Goal: Task Accomplishment & Management: Manage account settings

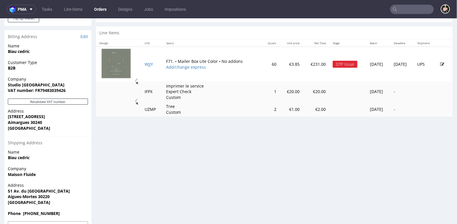
scroll to position [299, 0]
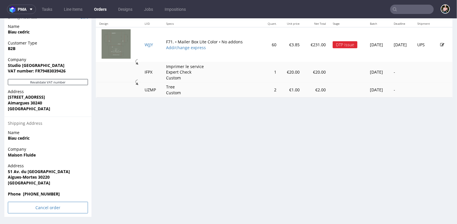
click at [46, 210] on input "Cancel order" at bounding box center [48, 207] width 80 height 12
click at [40, 191] on link "Yes" at bounding box center [39, 191] width 17 height 9
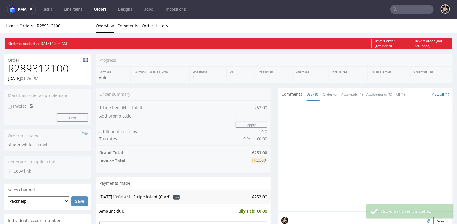
scroll to position [0, 0]
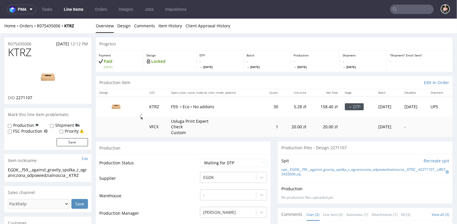
click at [408, 10] on input "text" at bounding box center [413, 9] width 44 height 9
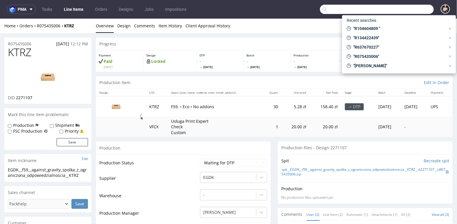
paste input "R365765698"
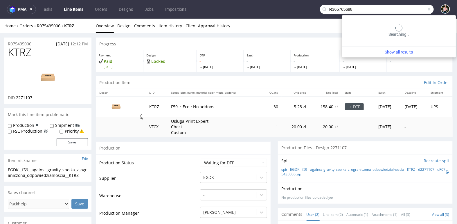
type input "R365765698"
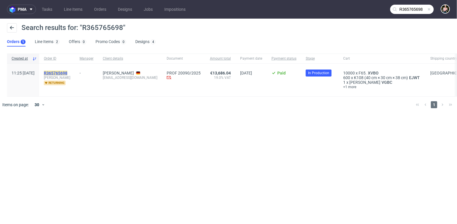
click at [67, 73] on mark "R365765698" at bounding box center [56, 73] width 24 height 5
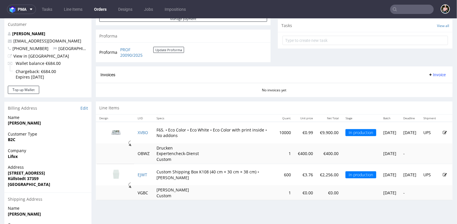
scroll to position [214, 0]
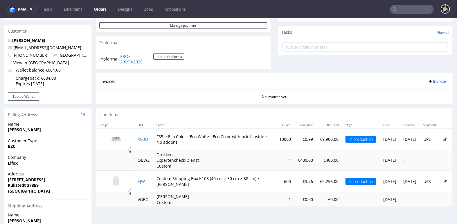
scroll to position [201, 0]
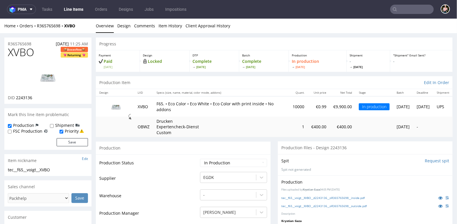
click at [410, 15] on nav "pma Tasks Line Items Orders Designs Jobs Impositions" at bounding box center [228, 9] width 457 height 19
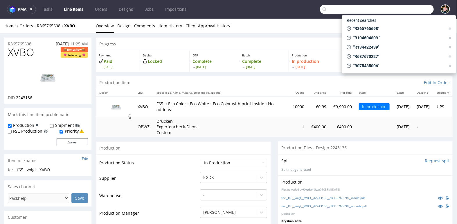
click at [409, 12] on input "text" at bounding box center [377, 9] width 114 height 9
paste input "michael.janczikowski@unterheld.de"
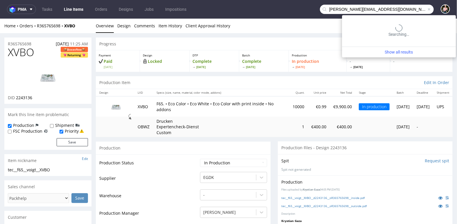
type input "michael.janczikowski@unterheld.de"
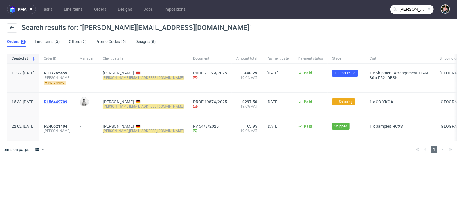
click at [67, 102] on span "R156449709" at bounding box center [56, 101] width 24 height 5
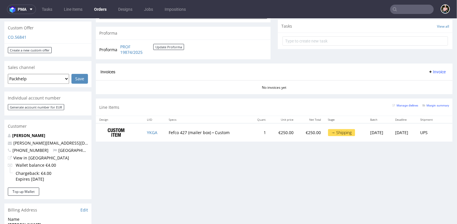
scroll to position [209, 0]
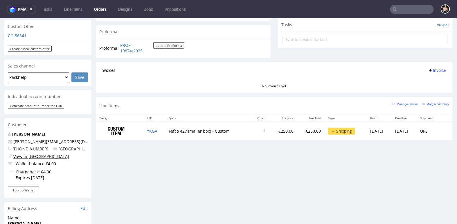
click at [35, 153] on link "View in Hubspot" at bounding box center [41, 156] width 56 height 6
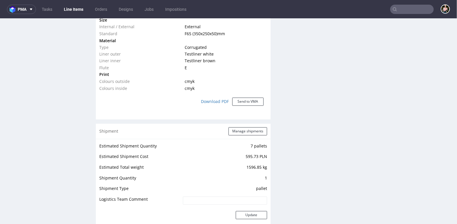
scroll to position [405, 0]
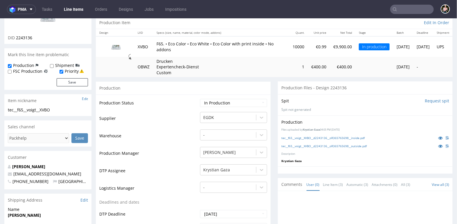
scroll to position [78, 0]
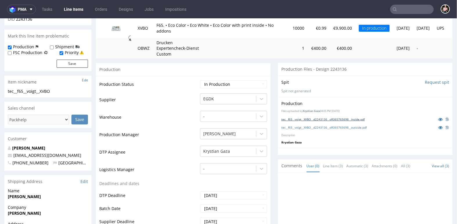
click at [329, 117] on link "tec__f65__voigt__XVBO__d2243136__oR365765698__inside.pdf" at bounding box center [324, 119] width 84 height 4
click at [328, 126] on link "tec__f65__voigt__XVBO__d2243136__oR365765698__outside.pdf" at bounding box center [325, 127] width 86 height 4
click at [346, 126] on link "tec__f65__voigt__XVBO__d2243136__oR365765698__outside.pdf" at bounding box center [325, 127] width 86 height 4
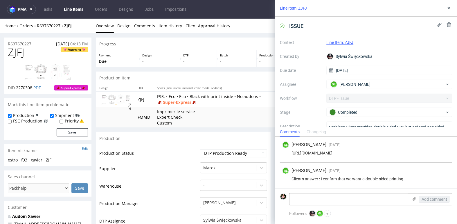
click at [51, 22] on div "Home Orders R637670227 ZJFJ Overview Design Comments Item History Client Approv…" at bounding box center [228, 25] width 457 height 15
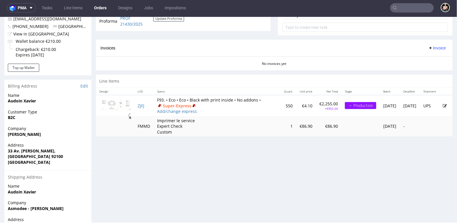
scroll to position [236, 0]
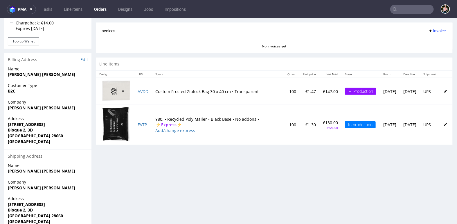
scroll to position [256, 0]
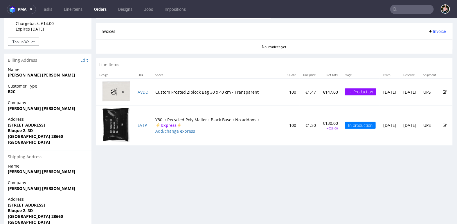
click at [443, 123] on icon at bounding box center [445, 125] width 4 height 4
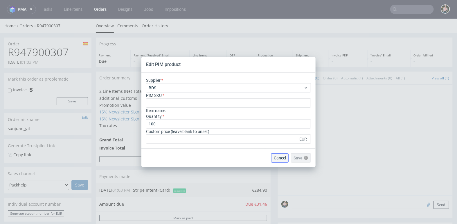
click at [281, 158] on span "Cancel" at bounding box center [280, 158] width 12 height 4
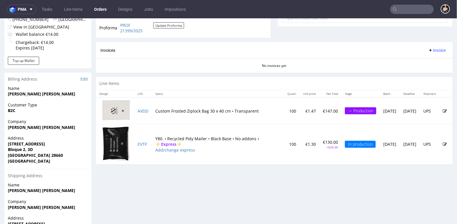
scroll to position [236, 0]
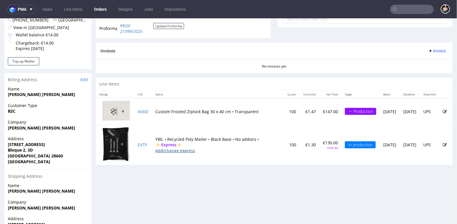
click at [176, 150] on link "Add/change express" at bounding box center [175, 150] width 40 height 6
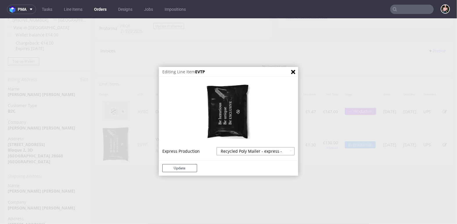
click at [244, 152] on select "Recycled Poly Mailer - express - 20% Recycled Poly Mailer - superexpress - 40%" at bounding box center [256, 151] width 78 height 8
select select
click at [217, 147] on select "Recycled Poly Mailer - express - 20% Recycled Poly Mailer - superexpress - 40%" at bounding box center [256, 151] width 78 height 8
click at [178, 169] on button "Update" at bounding box center [179, 168] width 35 height 8
click at [182, 168] on button "Update" at bounding box center [179, 168] width 35 height 8
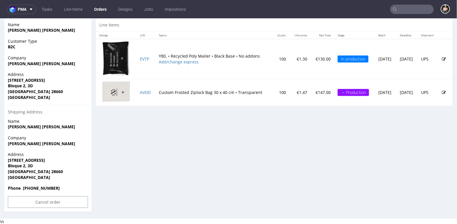
scroll to position [236, 0]
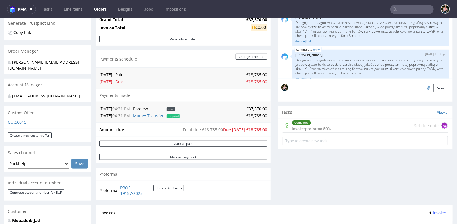
scroll to position [115, 0]
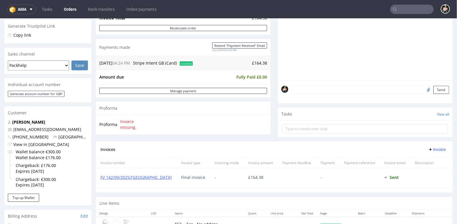
scroll to position [211, 0]
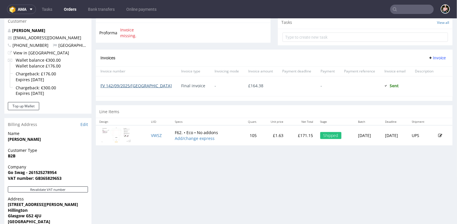
click at [123, 84] on link "FV 142/09/2025/GB" at bounding box center [136, 86] width 71 height 6
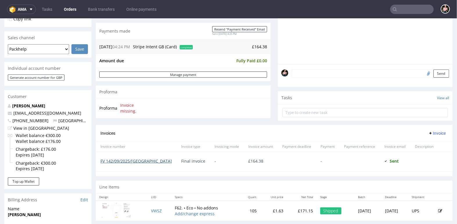
scroll to position [137, 0]
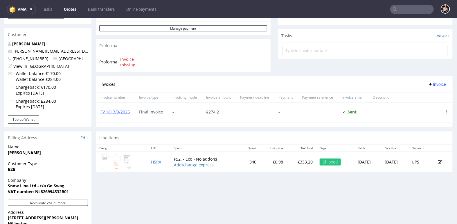
scroll to position [249, 0]
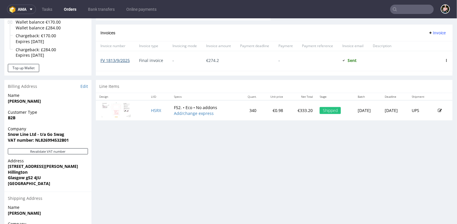
click at [119, 59] on link "FV 1813/9/2025" at bounding box center [115, 60] width 29 height 6
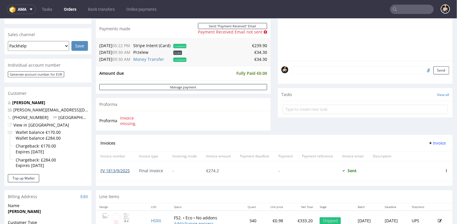
scroll to position [138, 0]
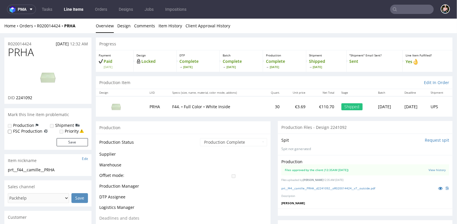
scroll to position [106, 0]
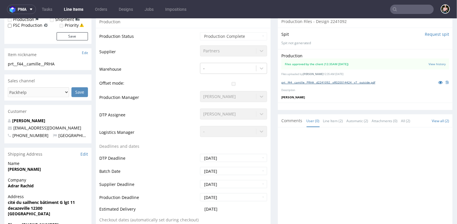
click at [339, 80] on link "prt__f44__camille__PRHA__d2241092__oR020014424__v7__outside.pdf" at bounding box center [329, 82] width 94 height 4
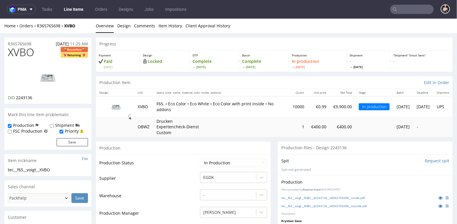
scroll to position [405, 0]
